Goal: Check status: Check status

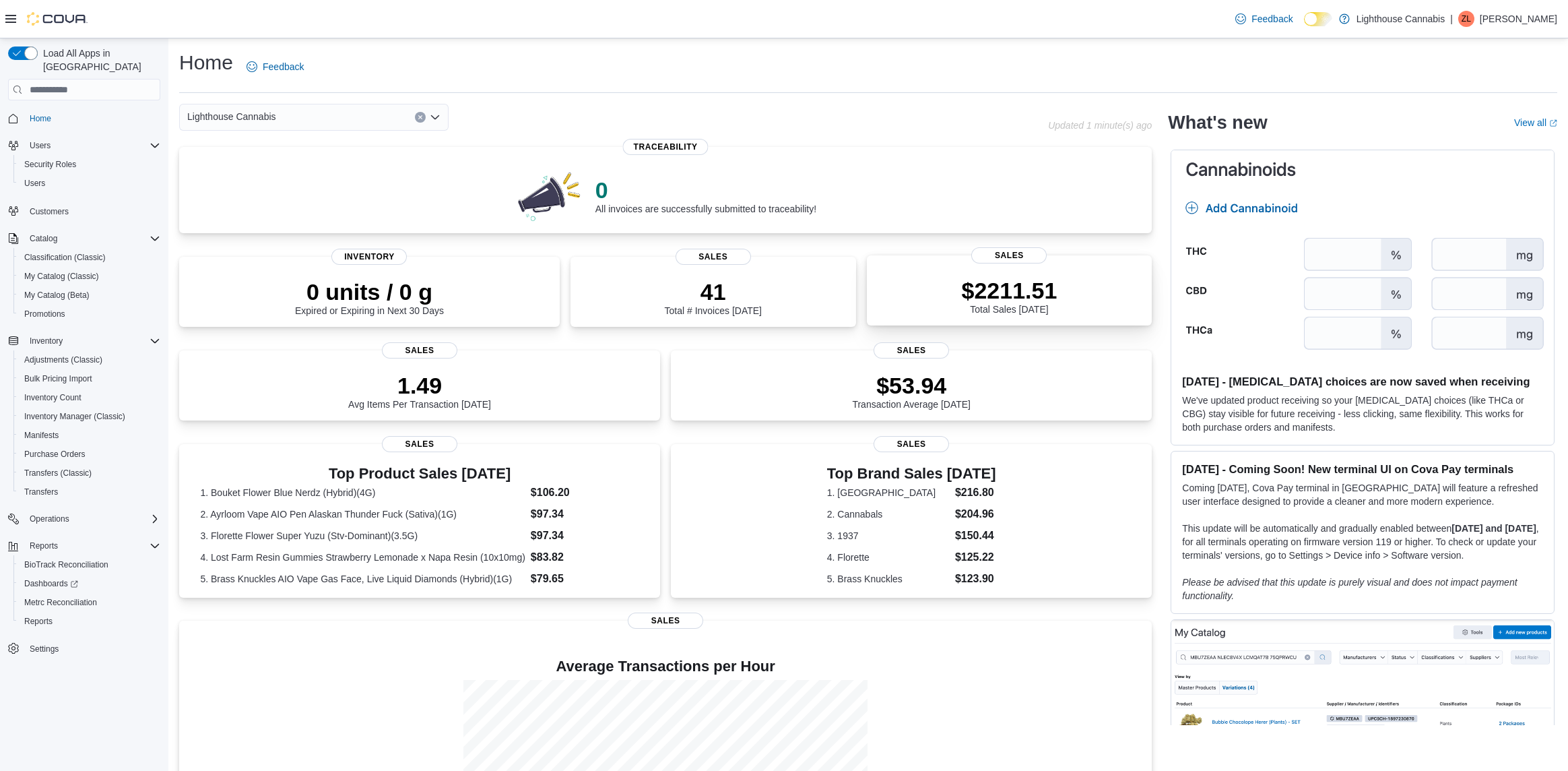
click at [1046, 299] on p "$2211.51" at bounding box center [1009, 290] width 96 height 27
